Goal: Navigation & Orientation: Find specific page/section

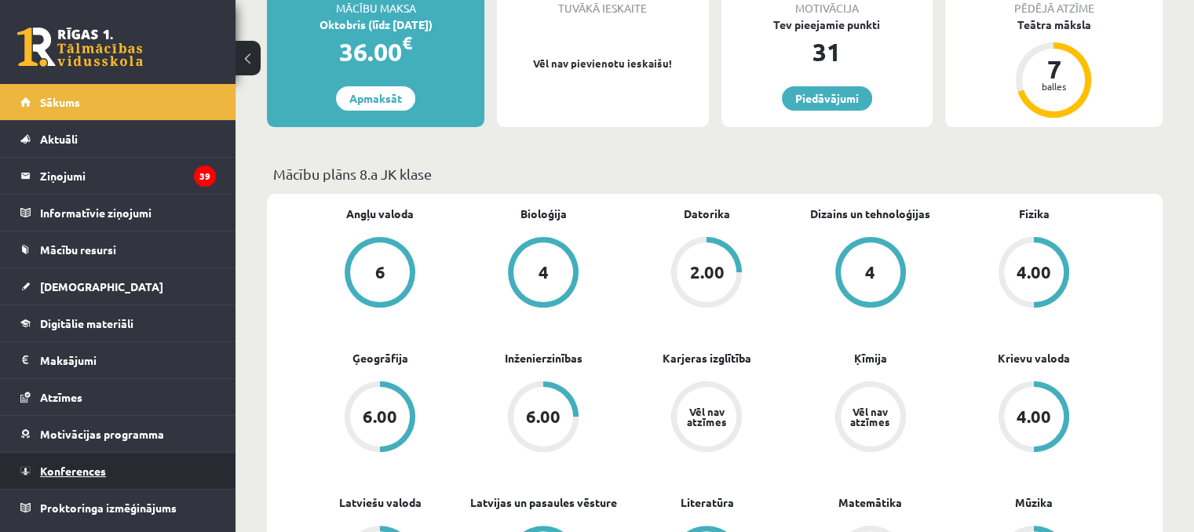
click at [90, 461] on link "Konferences" at bounding box center [118, 471] width 196 height 36
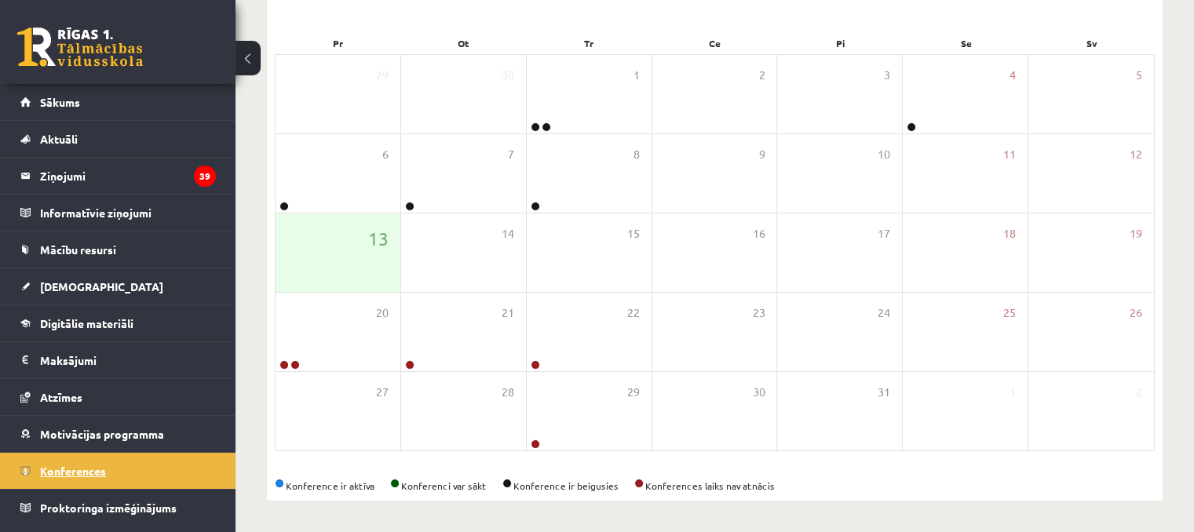
scroll to position [217, 0]
click at [1061, 488] on div "Konference ir aktīva Konferenci var sākt Konference ir beigusies Konferences la…" at bounding box center [715, 487] width 880 height 14
click at [122, 182] on legend "Ziņojumi 39" at bounding box center [128, 176] width 176 height 36
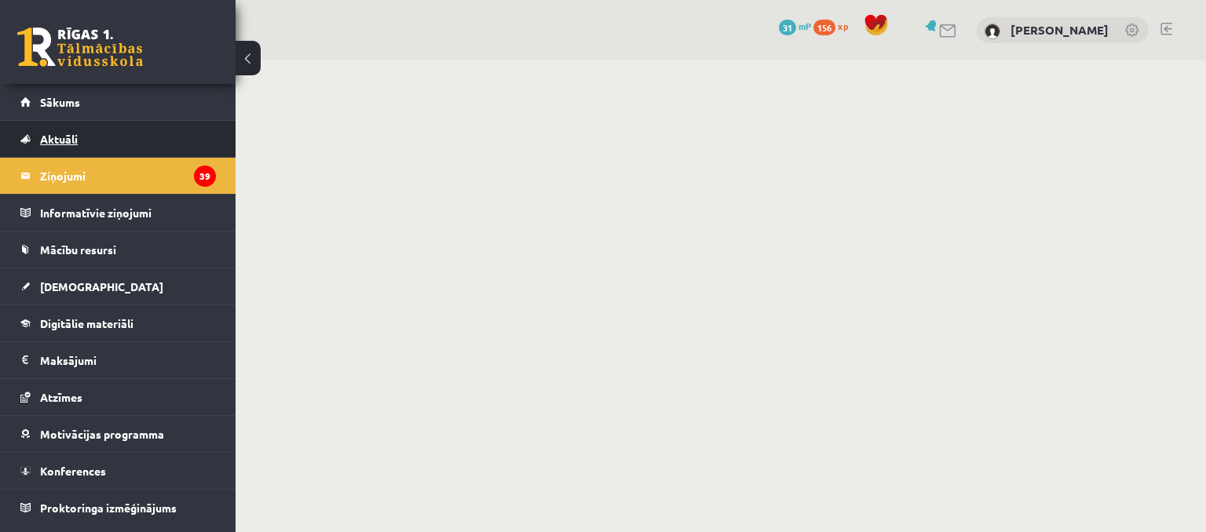
click at [117, 136] on link "Aktuāli" at bounding box center [118, 139] width 196 height 36
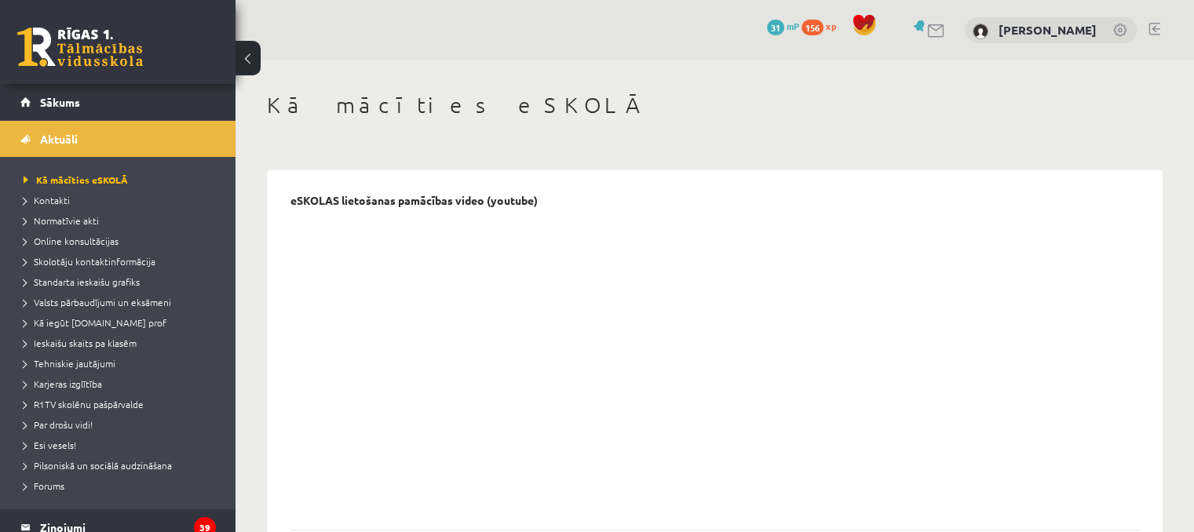
click at [111, 170] on li "Kā mācīties eSKOLĀ" at bounding box center [122, 180] width 196 height 20
click at [97, 193] on link "Kontakti" at bounding box center [122, 200] width 196 height 14
click at [74, 209] on li "Kontakti" at bounding box center [122, 200] width 196 height 20
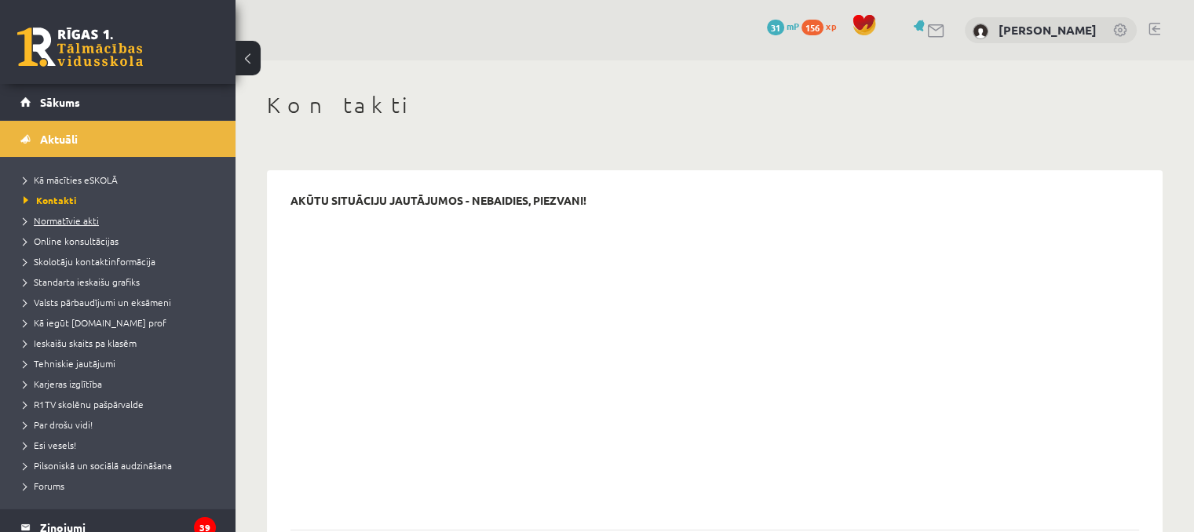
click at [75, 225] on span "Normatīvie akti" at bounding box center [61, 220] width 75 height 13
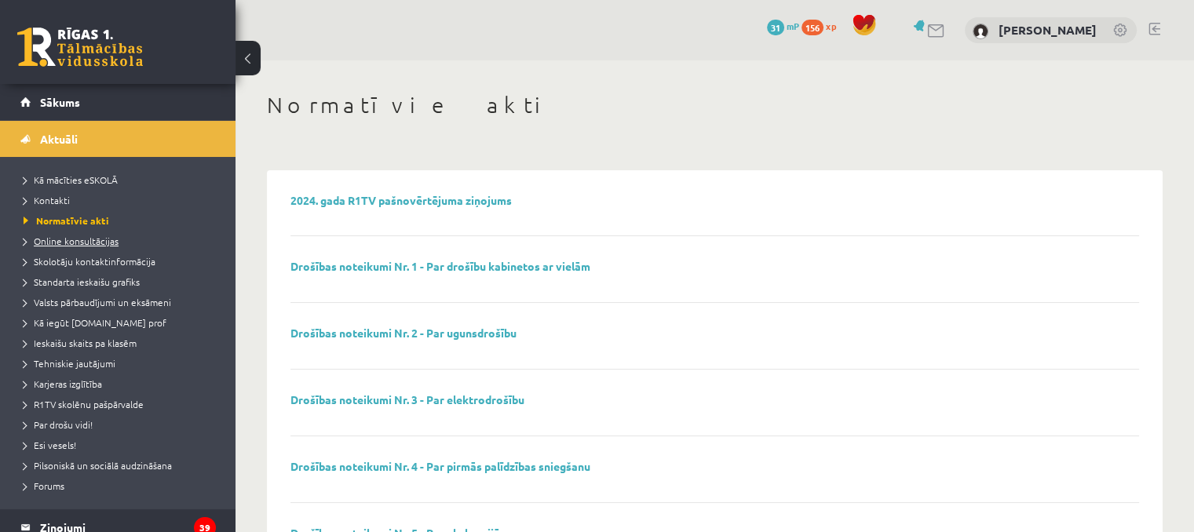
click at [79, 243] on span "Online konsultācijas" at bounding box center [71, 241] width 95 height 13
